Goal: Find specific page/section: Find specific page/section

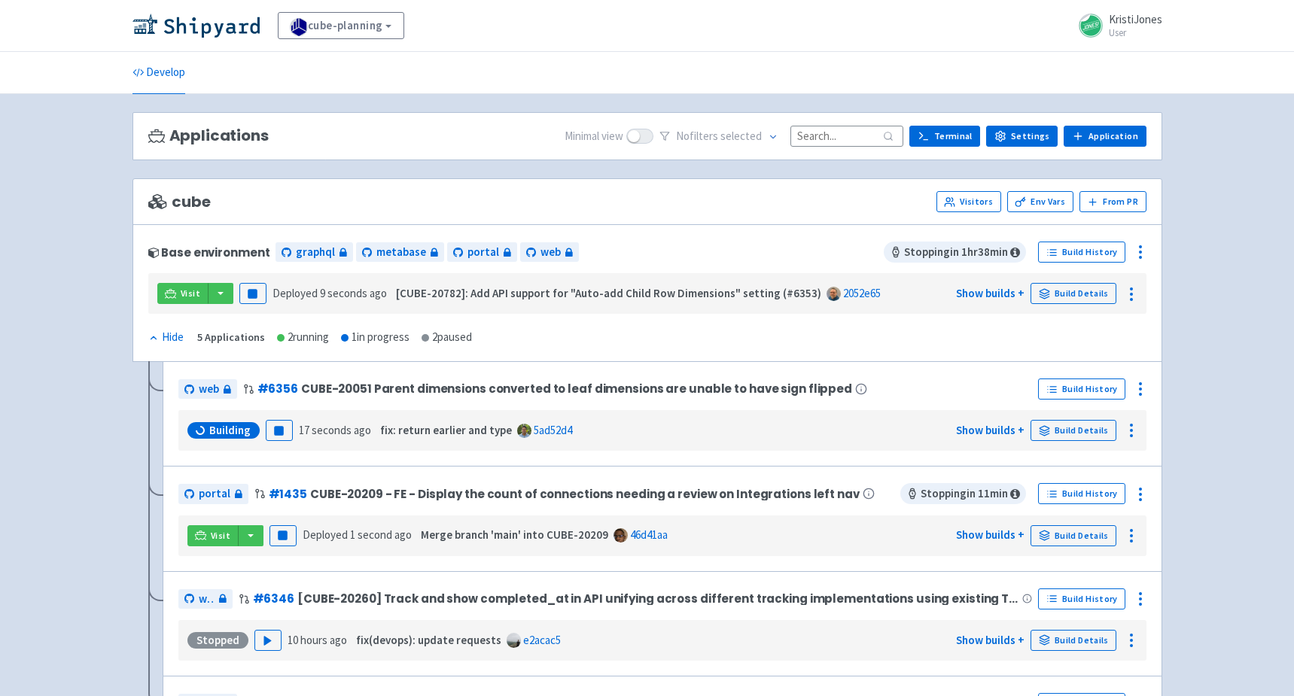
scroll to position [43, 0]
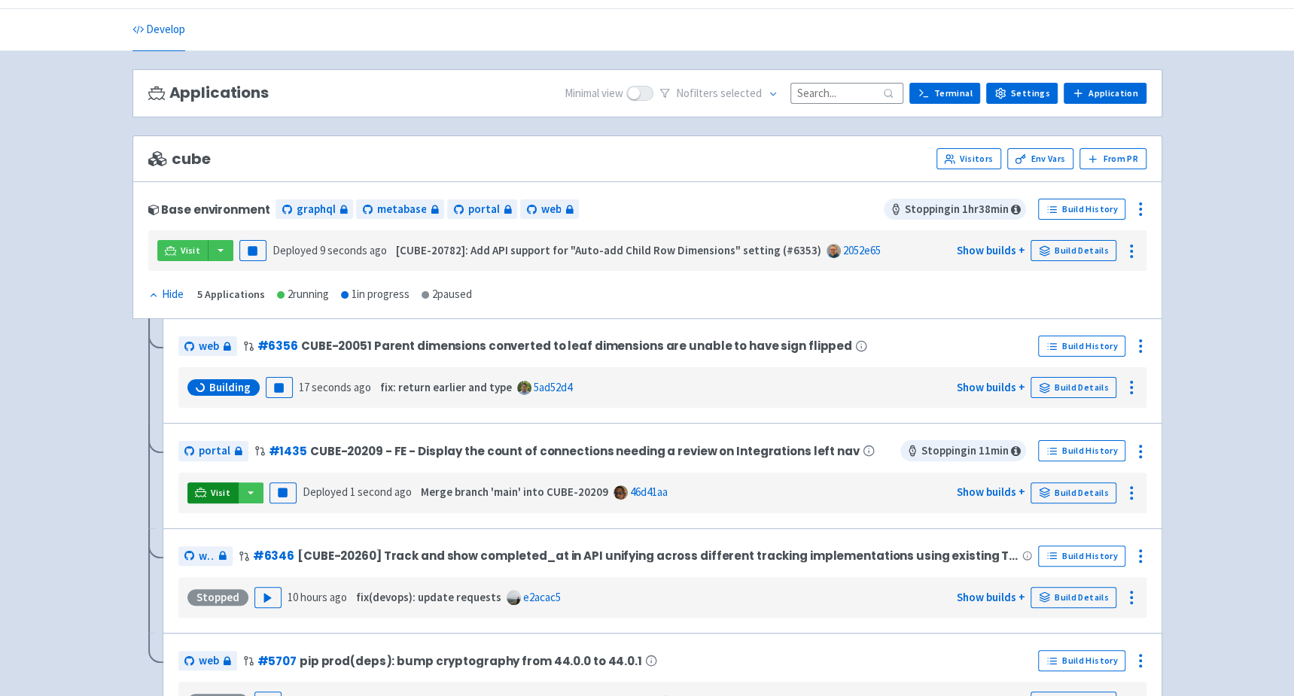
click at [203, 488] on icon at bounding box center [200, 492] width 11 height 8
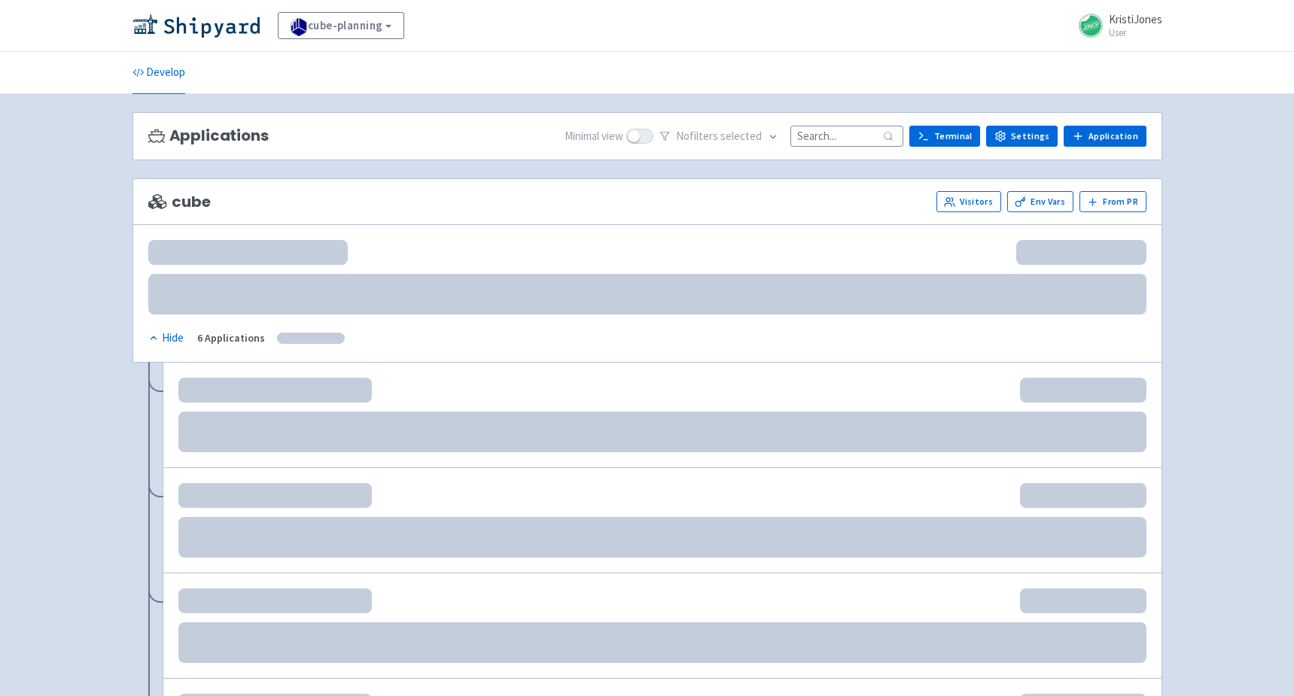
scroll to position [43, 0]
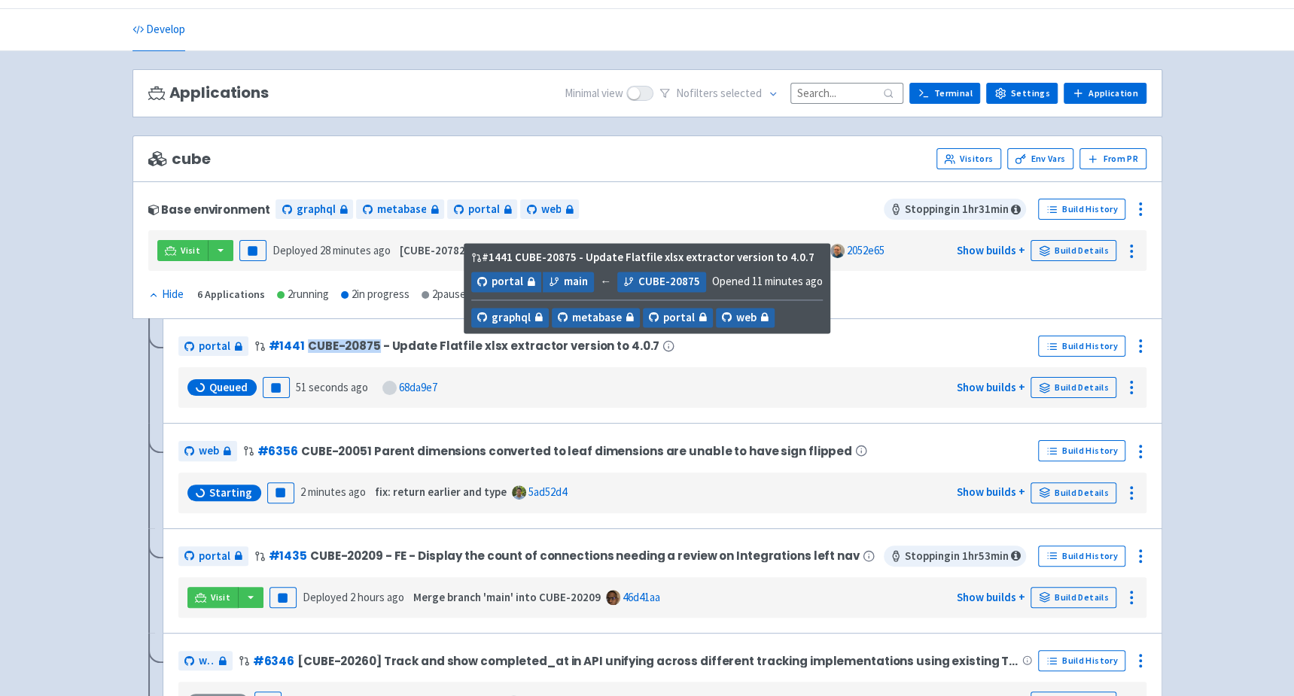
drag, startPoint x: 371, startPoint y: 343, endPoint x: 303, endPoint y: 339, distance: 68.7
click at [308, 340] on span "CUBE-20875 - Update Flatfile xlsx extractor version to 4.0.7" at bounding box center [484, 346] width 352 height 13
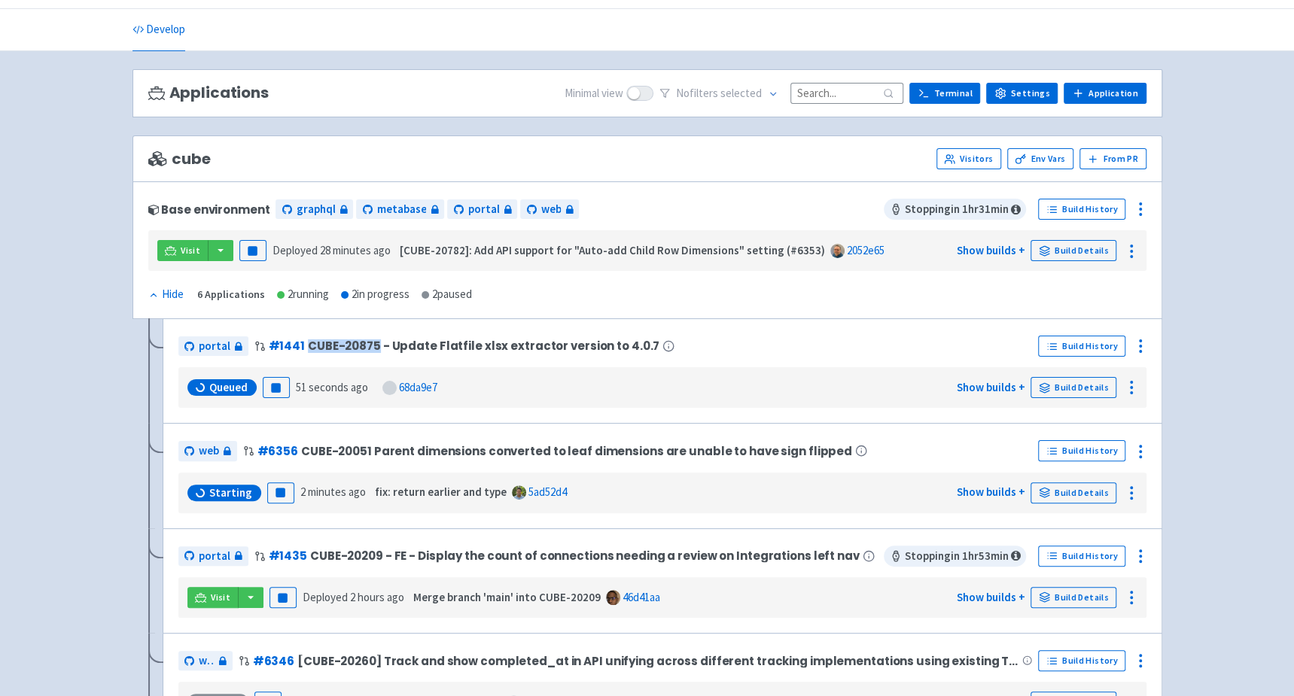
copy span "CUBE-20875"
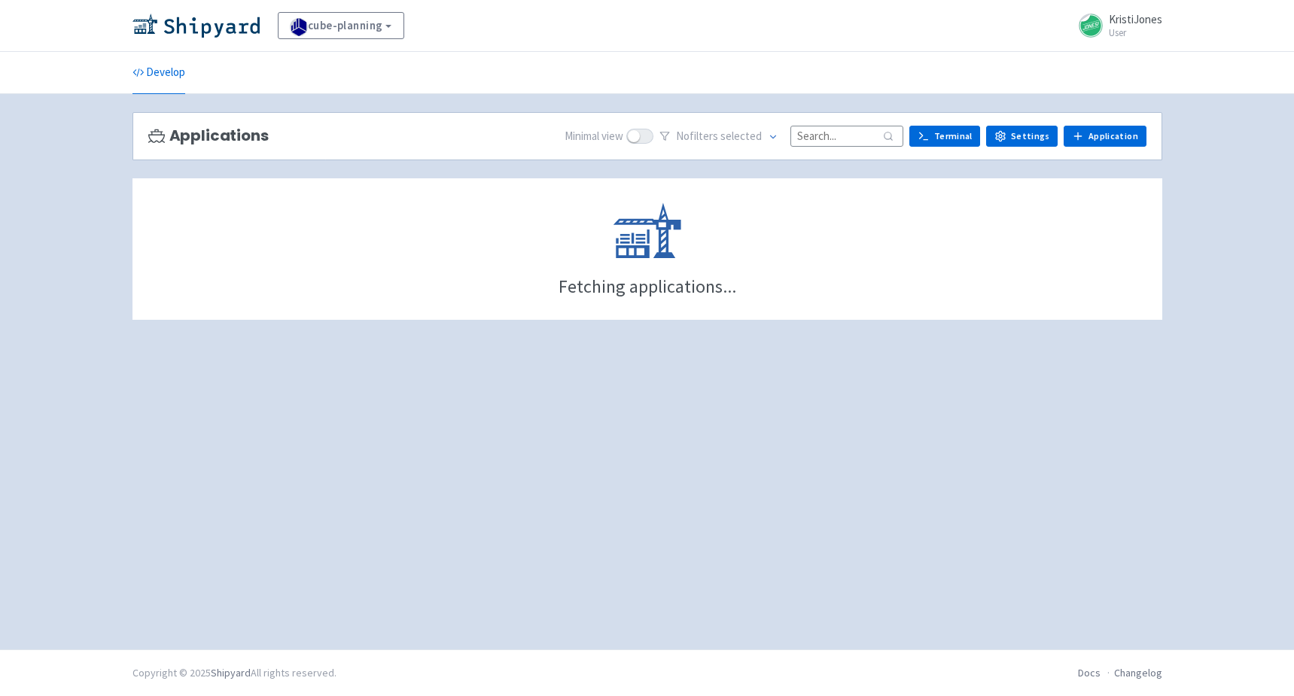
scroll to position [43, 0]
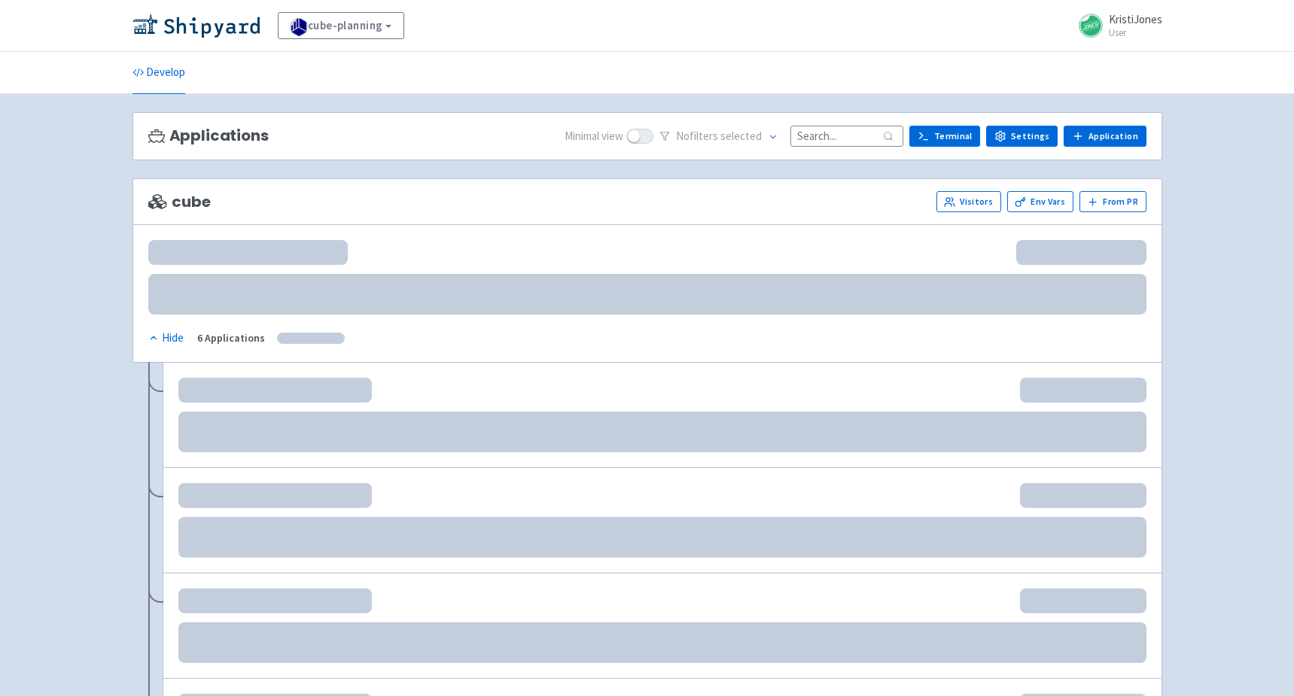
scroll to position [43, 0]
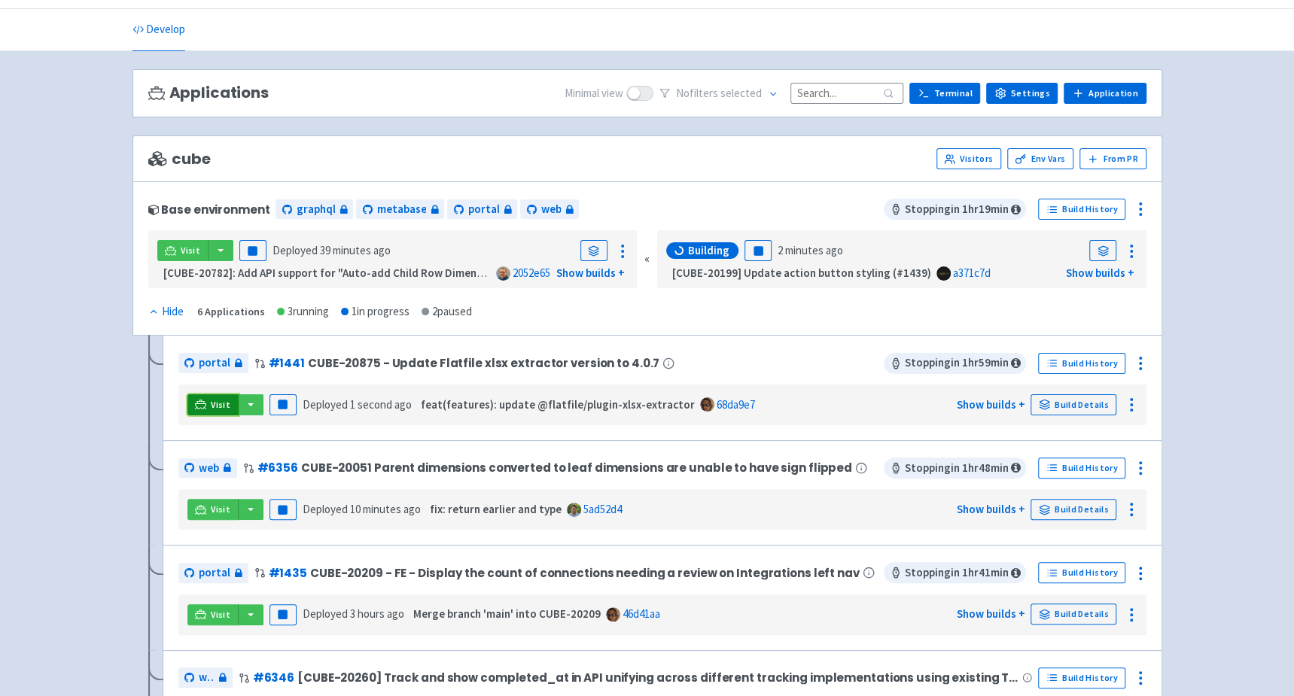
click at [213, 399] on span "Visit" at bounding box center [221, 405] width 20 height 12
